Goal: Information Seeking & Learning: Check status

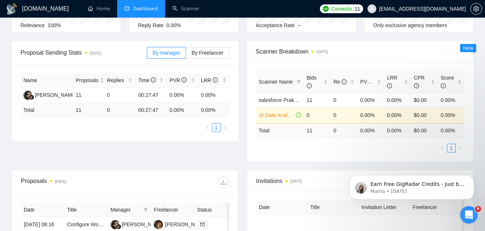
scroll to position [88, 0]
click at [138, 8] on span "Dashboard" at bounding box center [145, 8] width 25 height 6
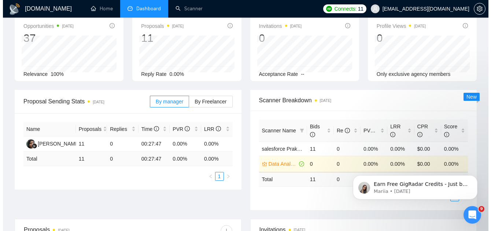
scroll to position [0, 0]
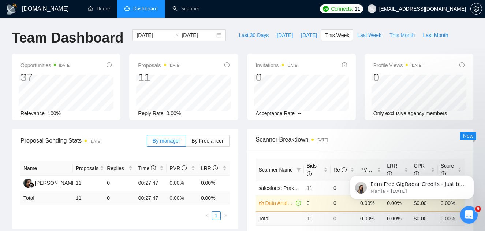
click at [397, 40] on button "This Month" at bounding box center [402, 35] width 33 height 12
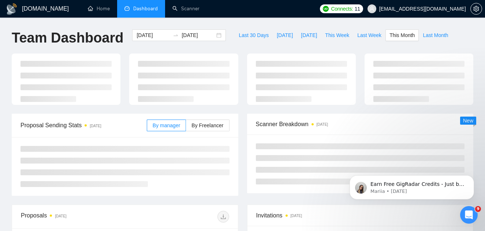
type input "[DATE]"
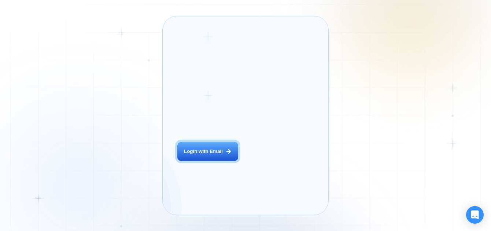
click at [224, 158] on button "Login with Email" at bounding box center [207, 151] width 61 height 19
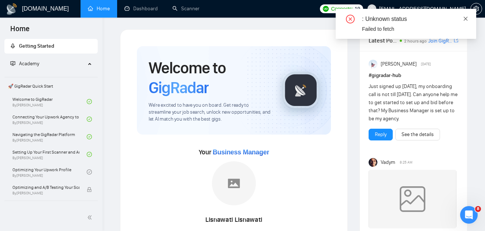
click at [466, 19] on icon "close" at bounding box center [465, 18] width 5 height 5
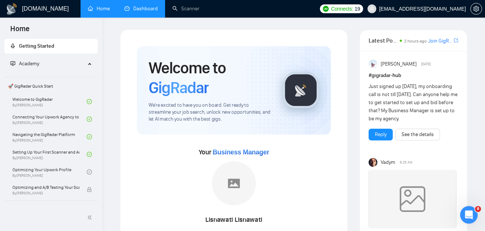
click at [145, 12] on link "Dashboard" at bounding box center [141, 8] width 33 height 6
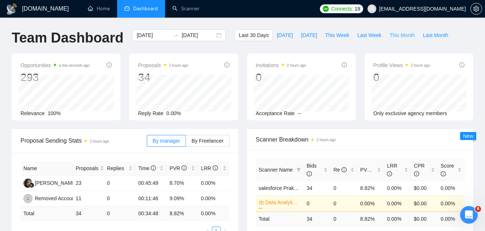
click at [409, 37] on span "This Month" at bounding box center [402, 35] width 25 height 8
type input "[DATE]"
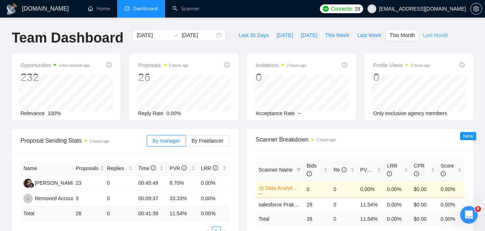
click at [434, 35] on span "Last Month" at bounding box center [435, 35] width 25 height 8
type input "[DATE]"
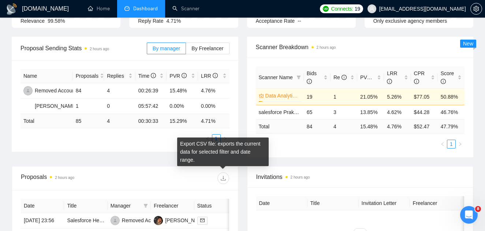
scroll to position [92, 0]
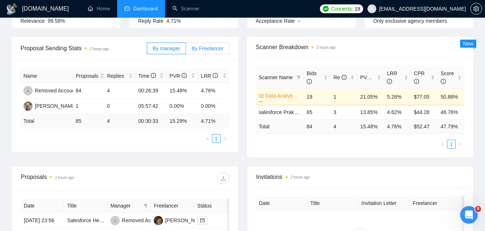
click at [207, 44] on label "By Freelancer" at bounding box center [207, 48] width 43 height 12
click at [186, 50] on input "By Freelancer" at bounding box center [186, 50] width 0 height 0
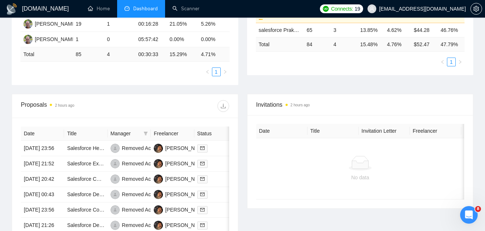
scroll to position [0, 0]
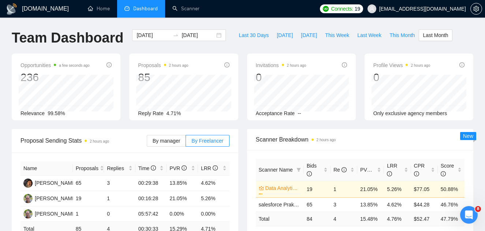
click at [442, 9] on span "[EMAIL_ADDRESS][DOMAIN_NAME]" at bounding box center [422, 9] width 87 height 0
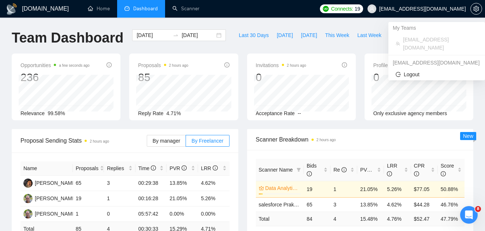
click at [434, 32] on div "My Teams" at bounding box center [437, 28] width 97 height 12
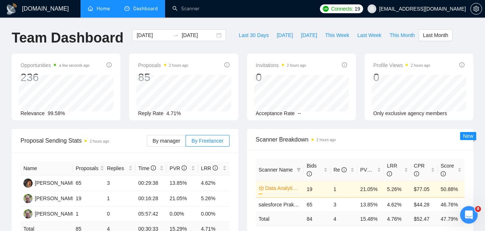
click at [105, 12] on link "Home" at bounding box center [99, 8] width 22 height 6
